Goal: Find specific page/section: Find specific page/section

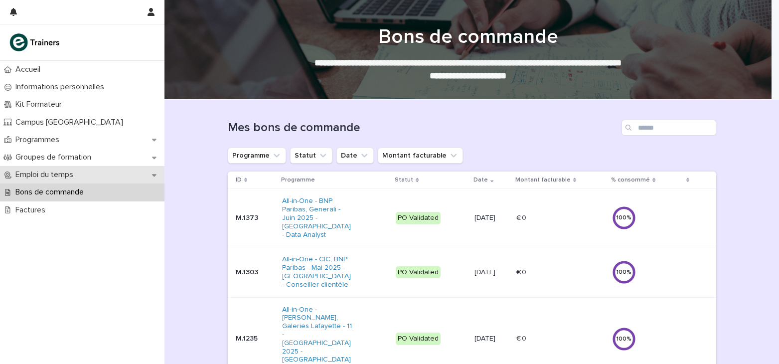
click at [85, 174] on div "Emploi du temps" at bounding box center [82, 174] width 164 height 17
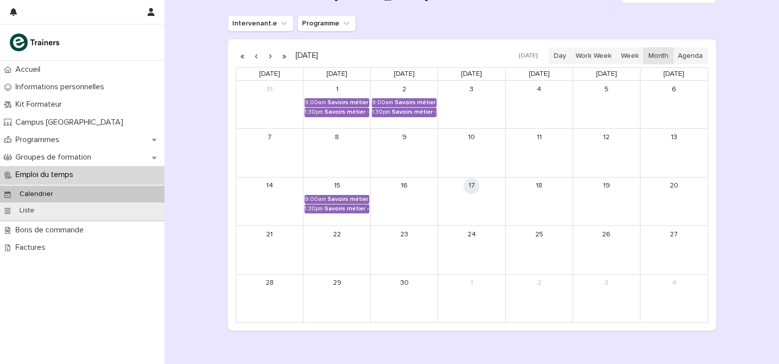
scroll to position [149, 0]
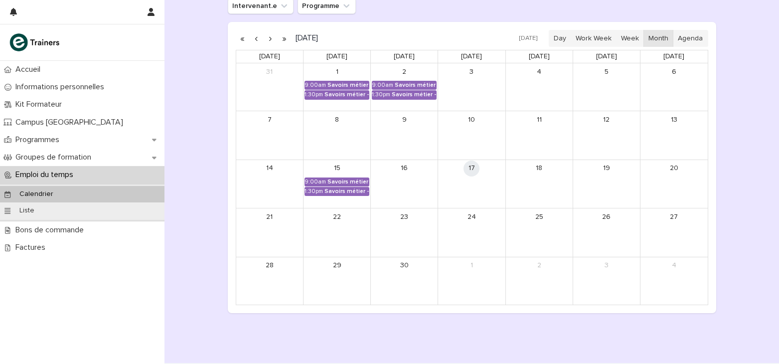
click at [267, 35] on button "button" at bounding box center [271, 38] width 14 height 16
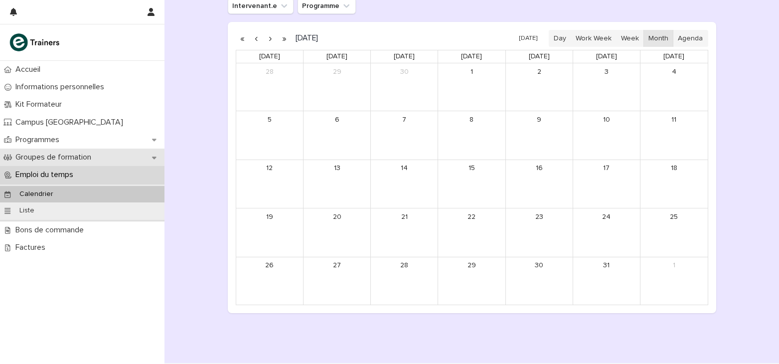
click at [140, 150] on div "Groupes de formation" at bounding box center [82, 156] width 164 height 17
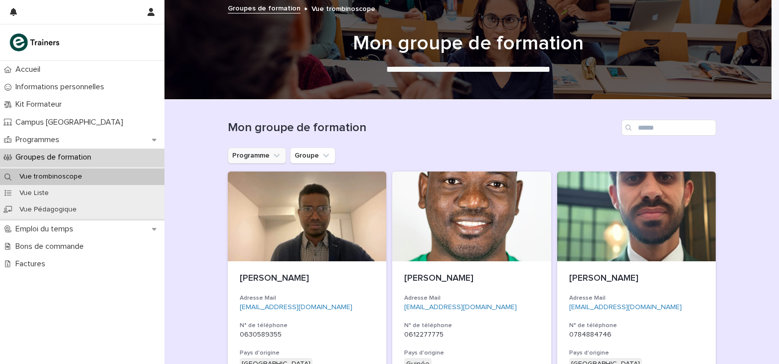
click at [247, 153] on button "Programme" at bounding box center [257, 155] width 58 height 16
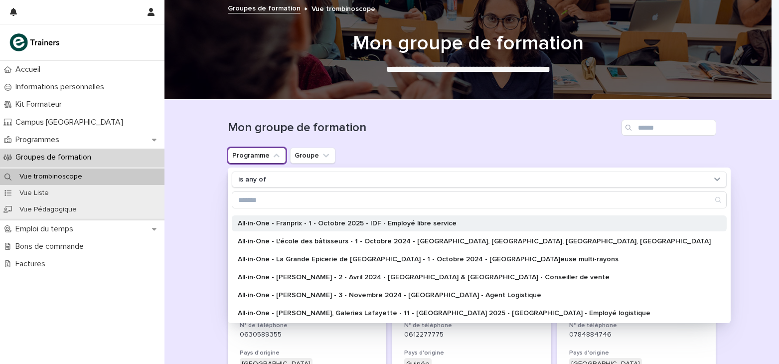
scroll to position [100, 0]
